Goal: Information Seeking & Learning: Learn about a topic

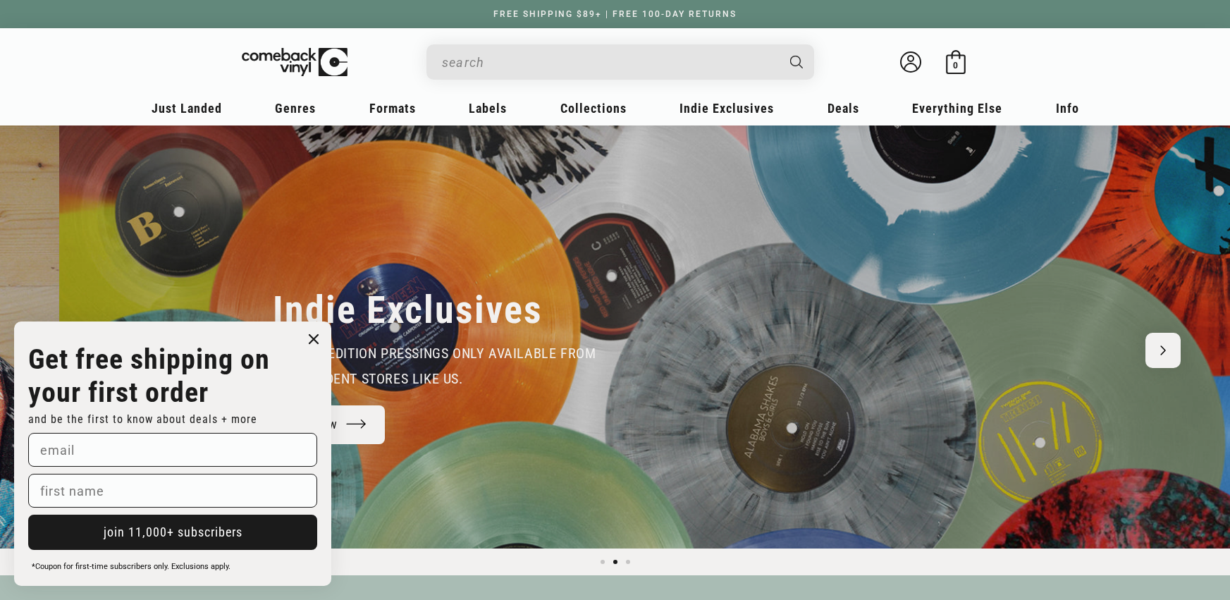
scroll to position [0, 1230]
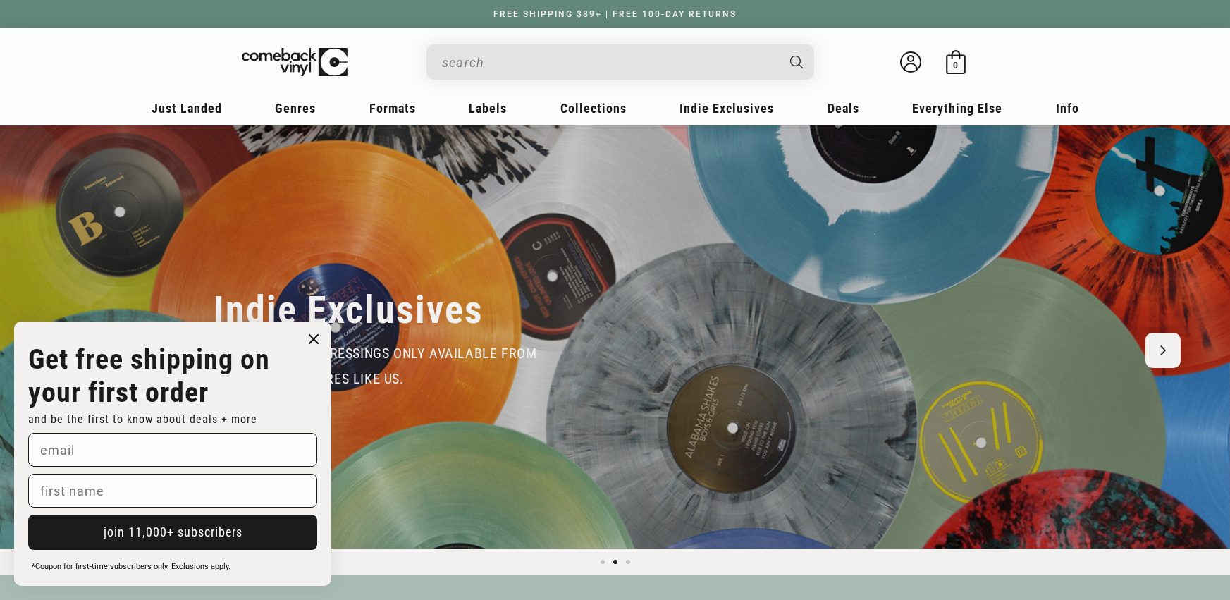
click at [577, 54] on input "When autocomplete results are available use up and down arrows to review and en…" at bounding box center [609, 62] width 334 height 29
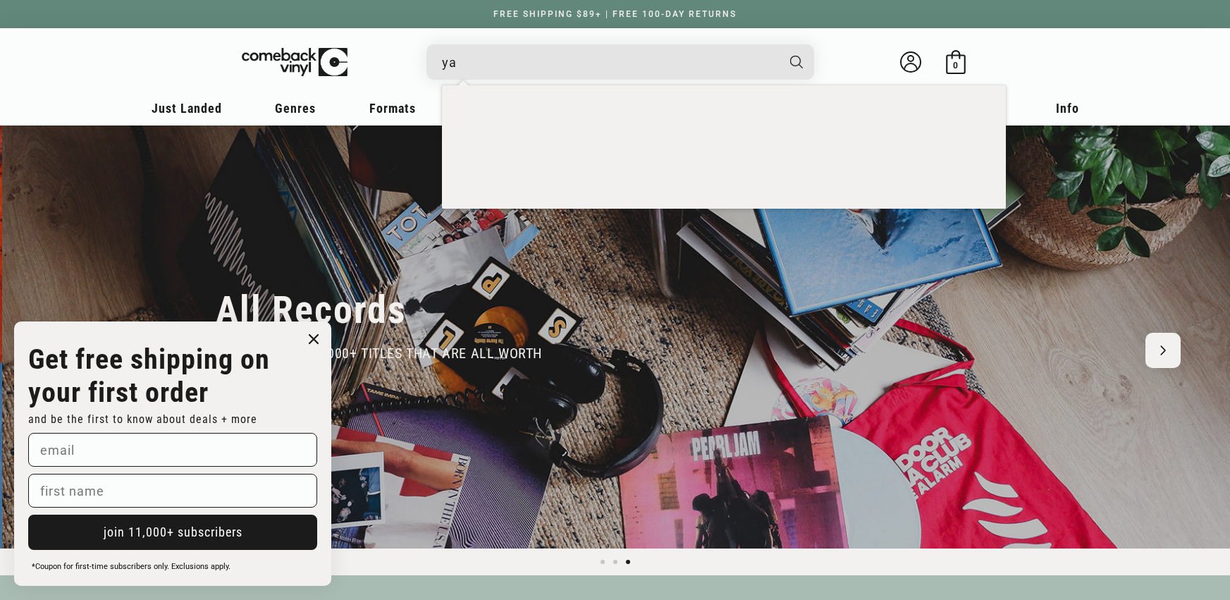
scroll to position [0, 2460]
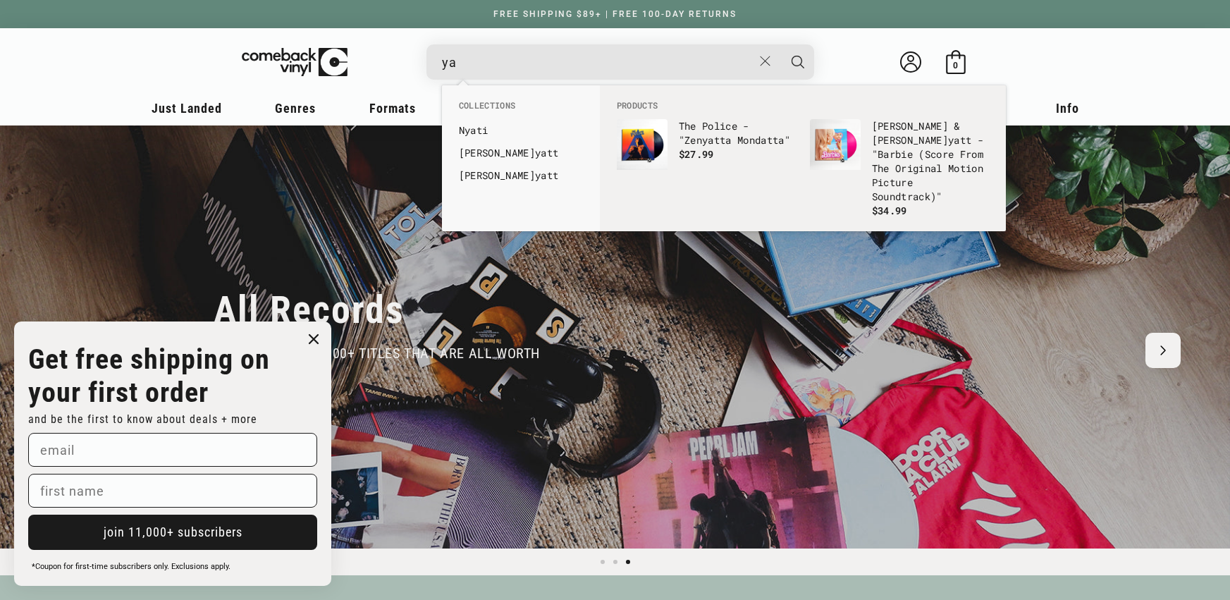
type input "y"
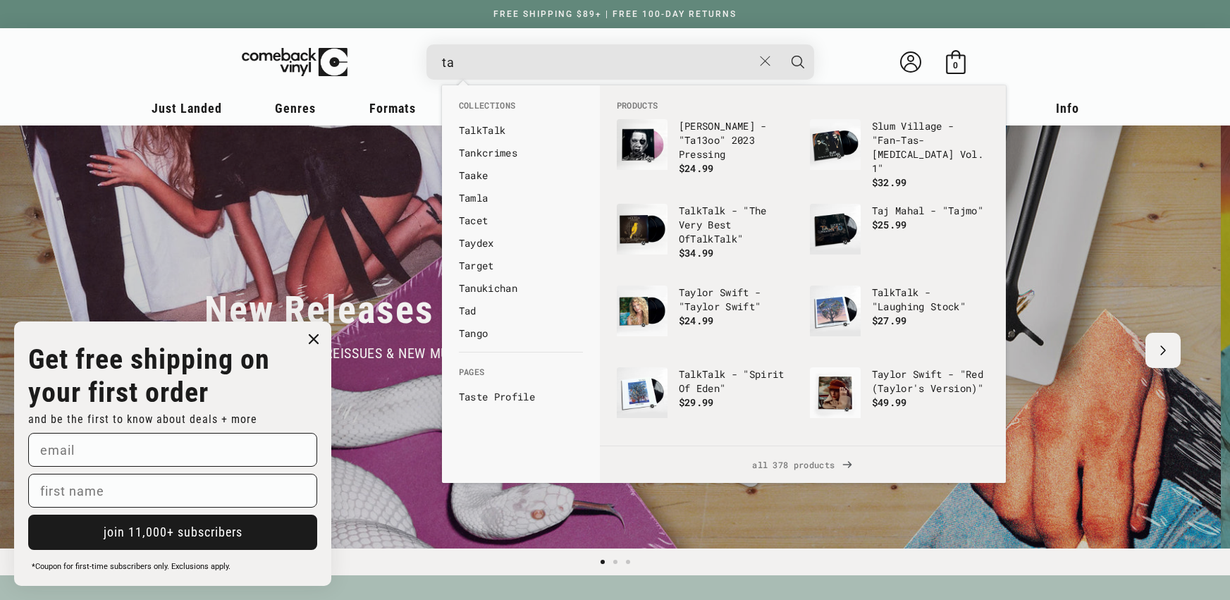
scroll to position [0, 0]
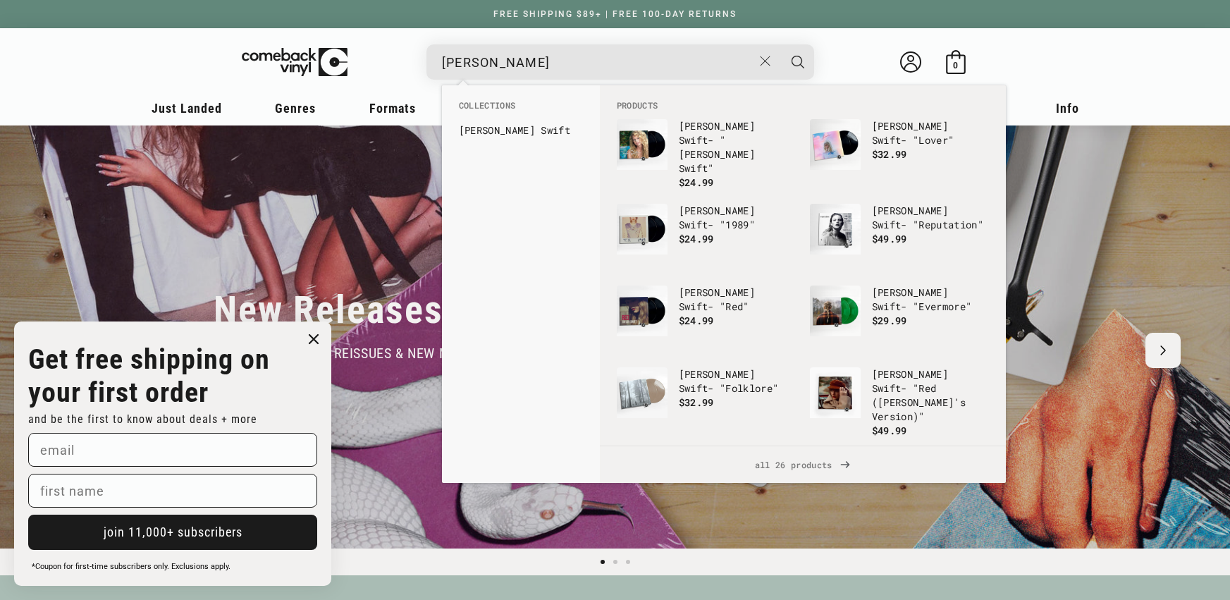
type input "[PERSON_NAME]"
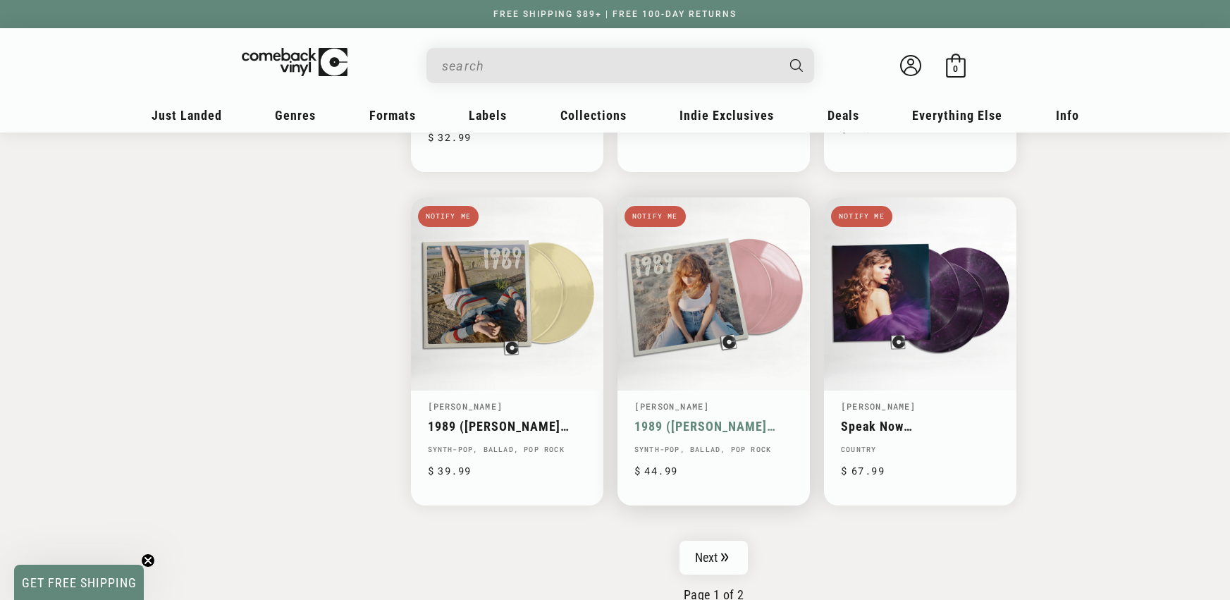
scroll to position [2127, 0]
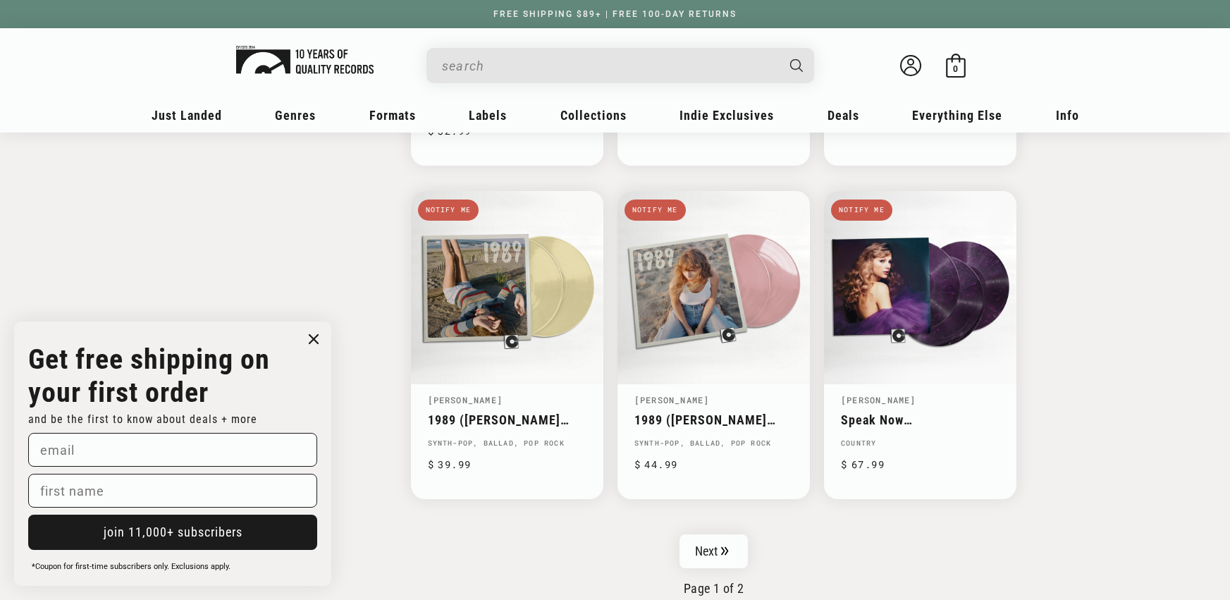
click at [344, 60] on img at bounding box center [304, 60] width 137 height 28
